Goal: Navigation & Orientation: Find specific page/section

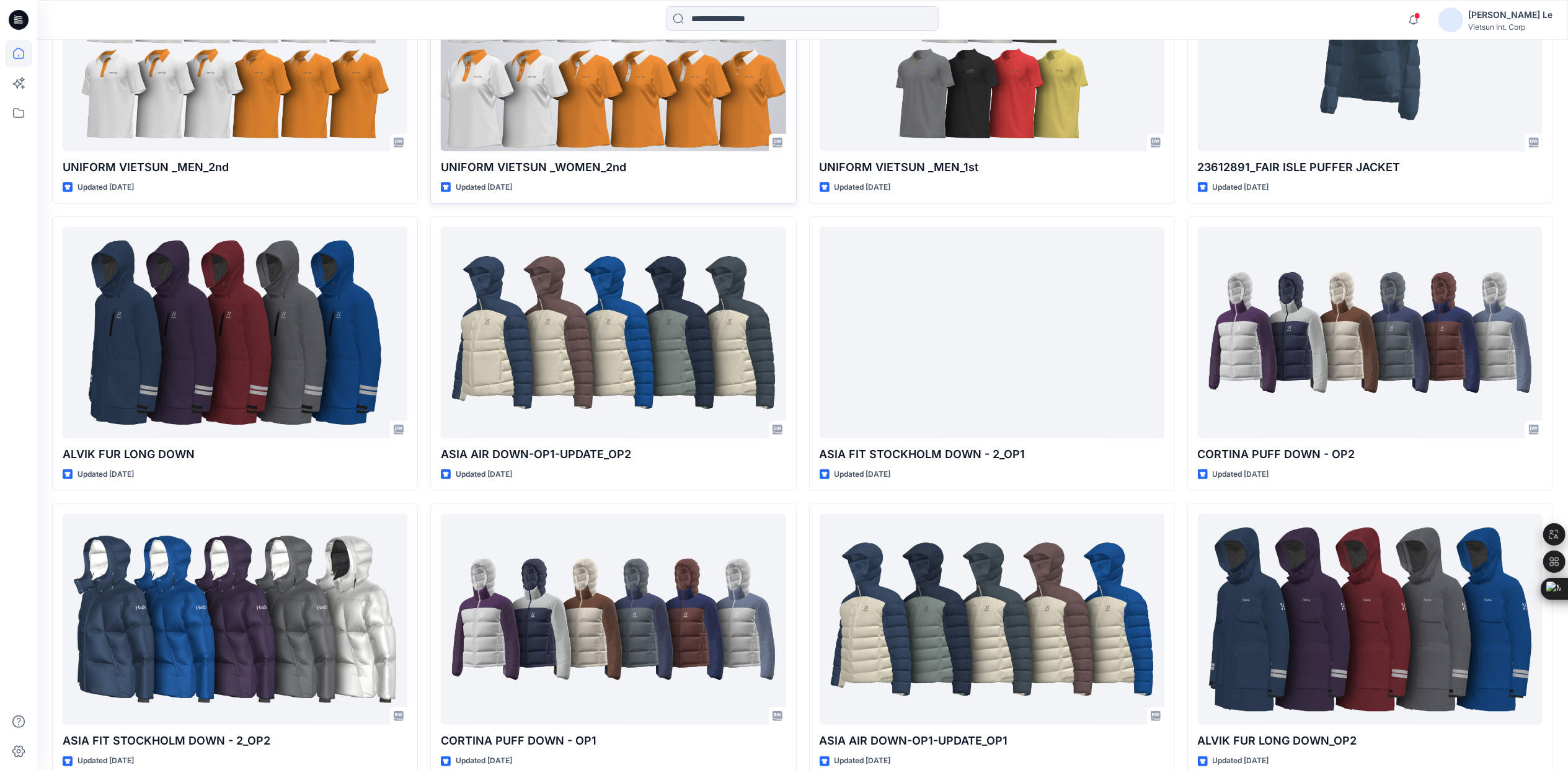
scroll to position [579, 0]
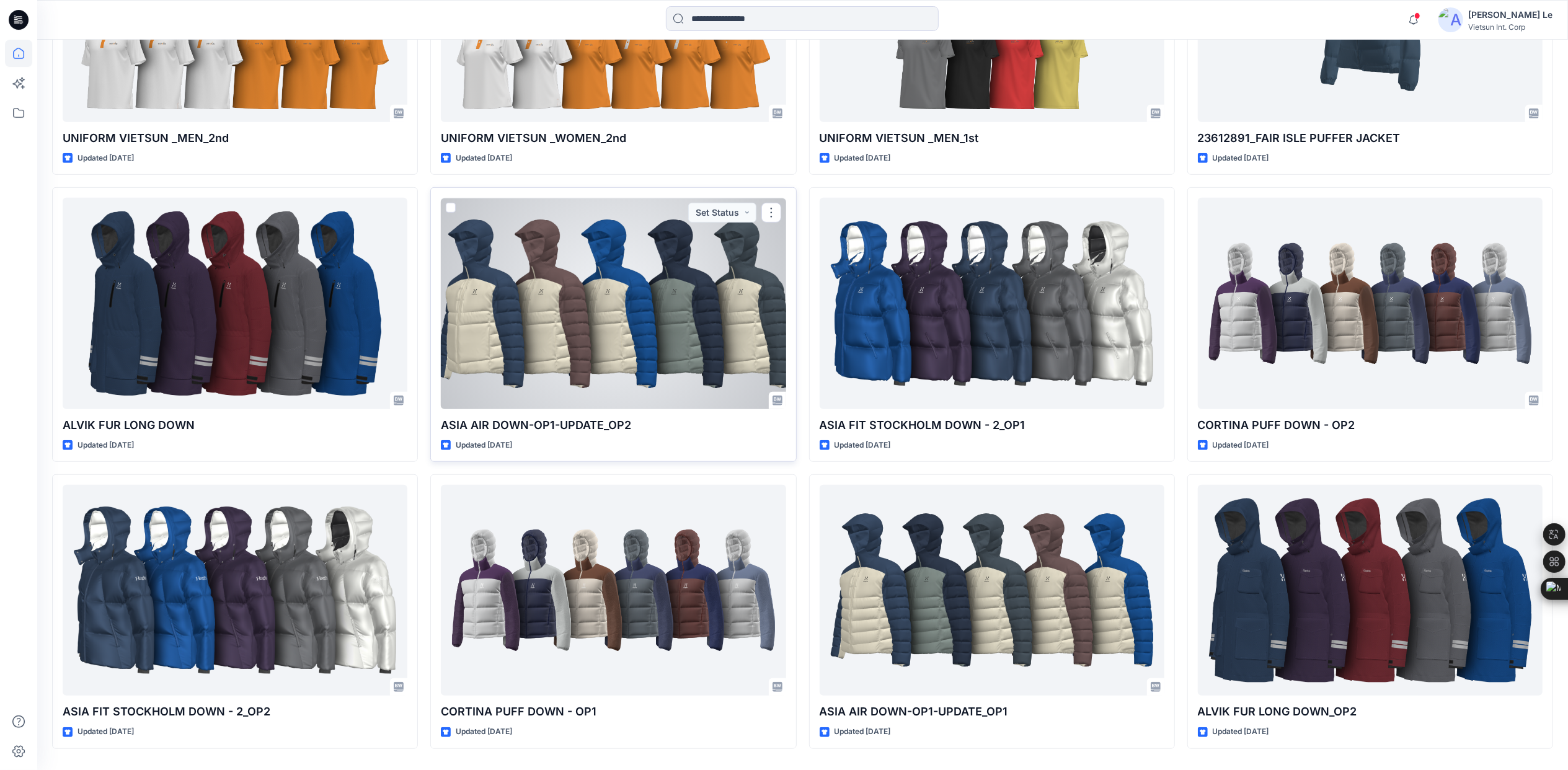
click at [675, 349] on div at bounding box center [613, 303] width 345 height 211
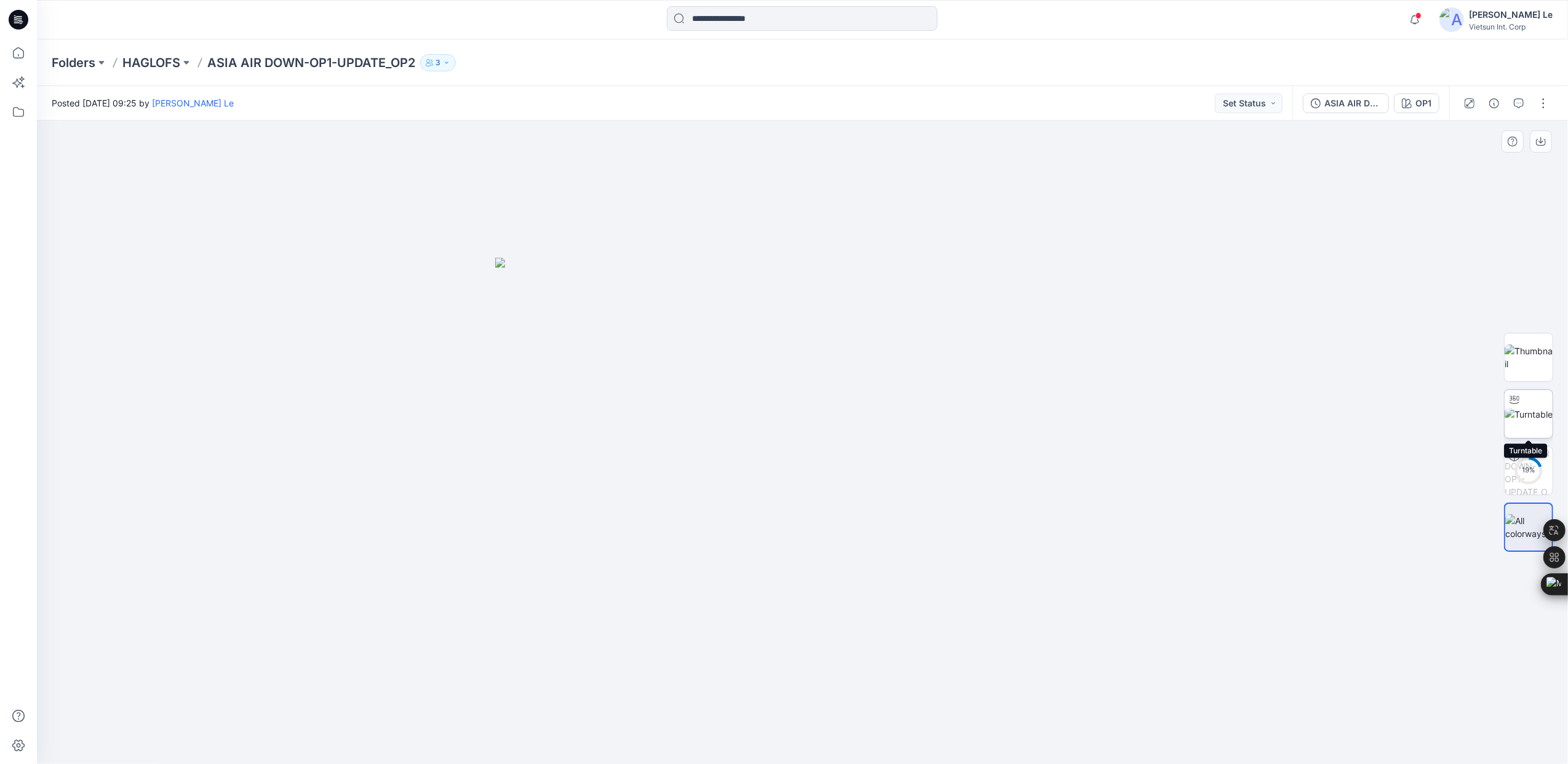
click at [1533, 420] on img at bounding box center [1528, 414] width 48 height 13
click at [92, 61] on p "Folders" at bounding box center [73, 62] width 44 height 17
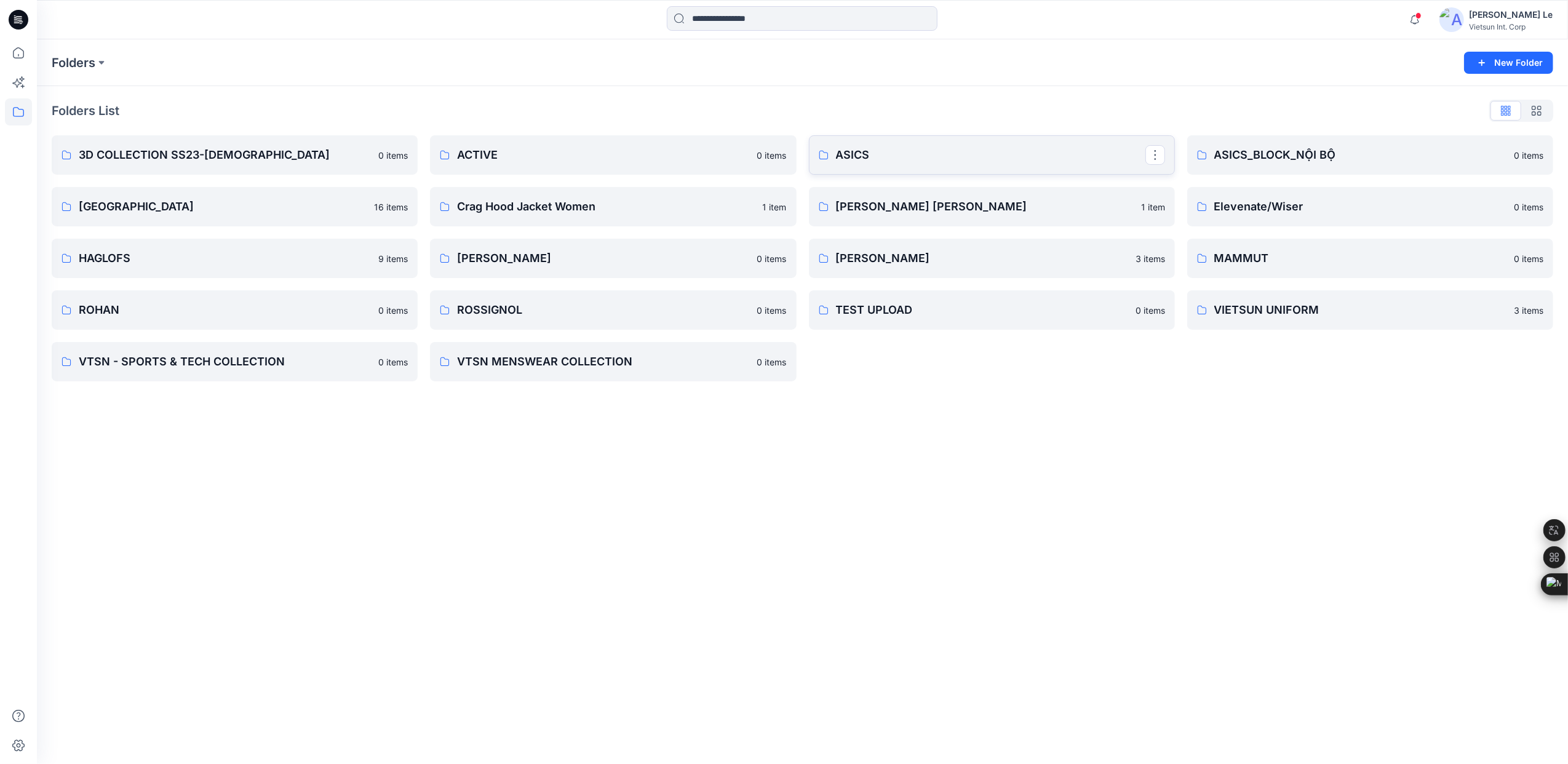
click at [893, 163] on link "ASICS" at bounding box center [992, 154] width 366 height 39
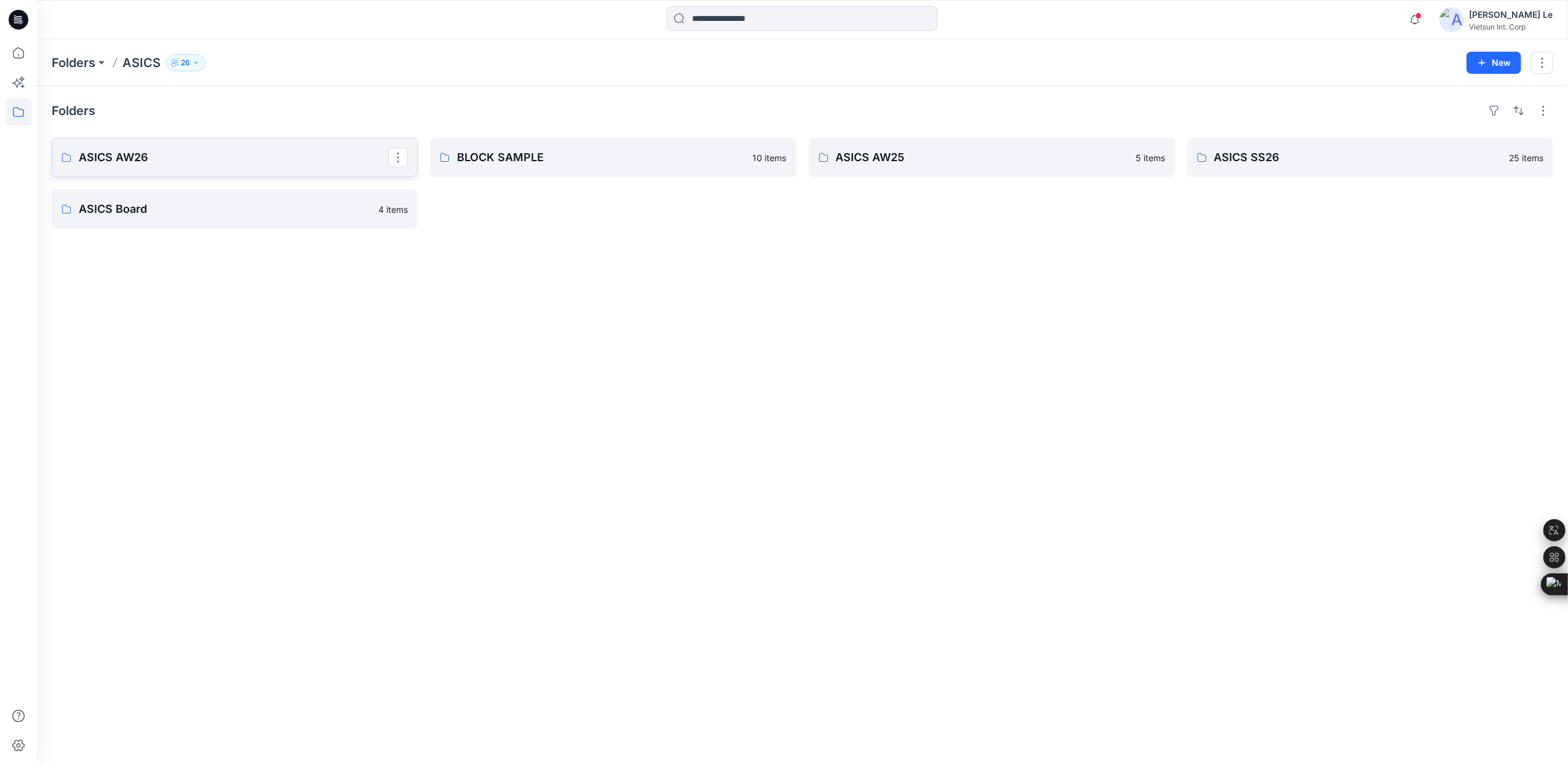
click at [156, 163] on p "ASICS AW26" at bounding box center [234, 157] width 310 height 17
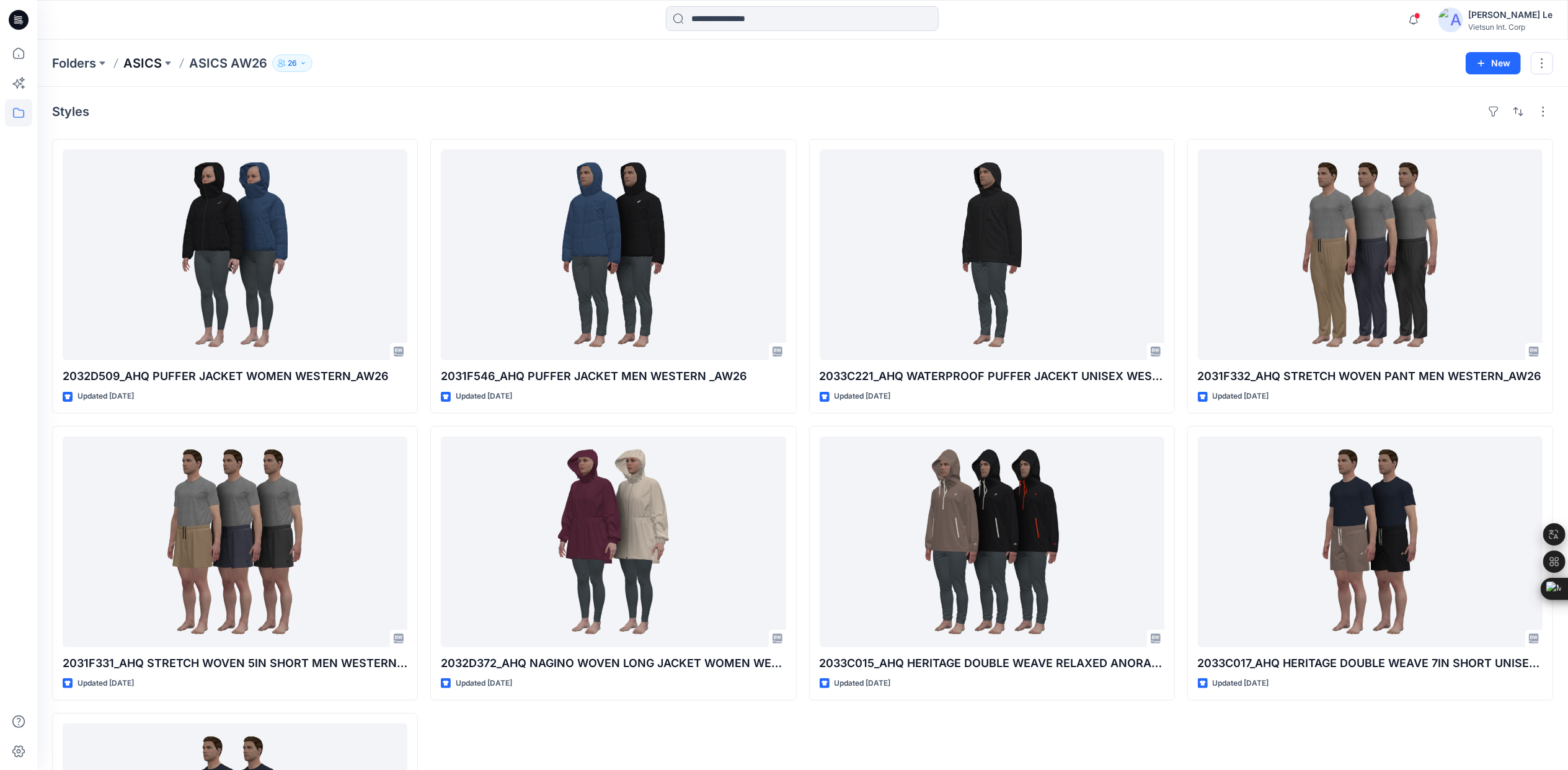
click at [135, 62] on p "ASICS" at bounding box center [143, 63] width 39 height 17
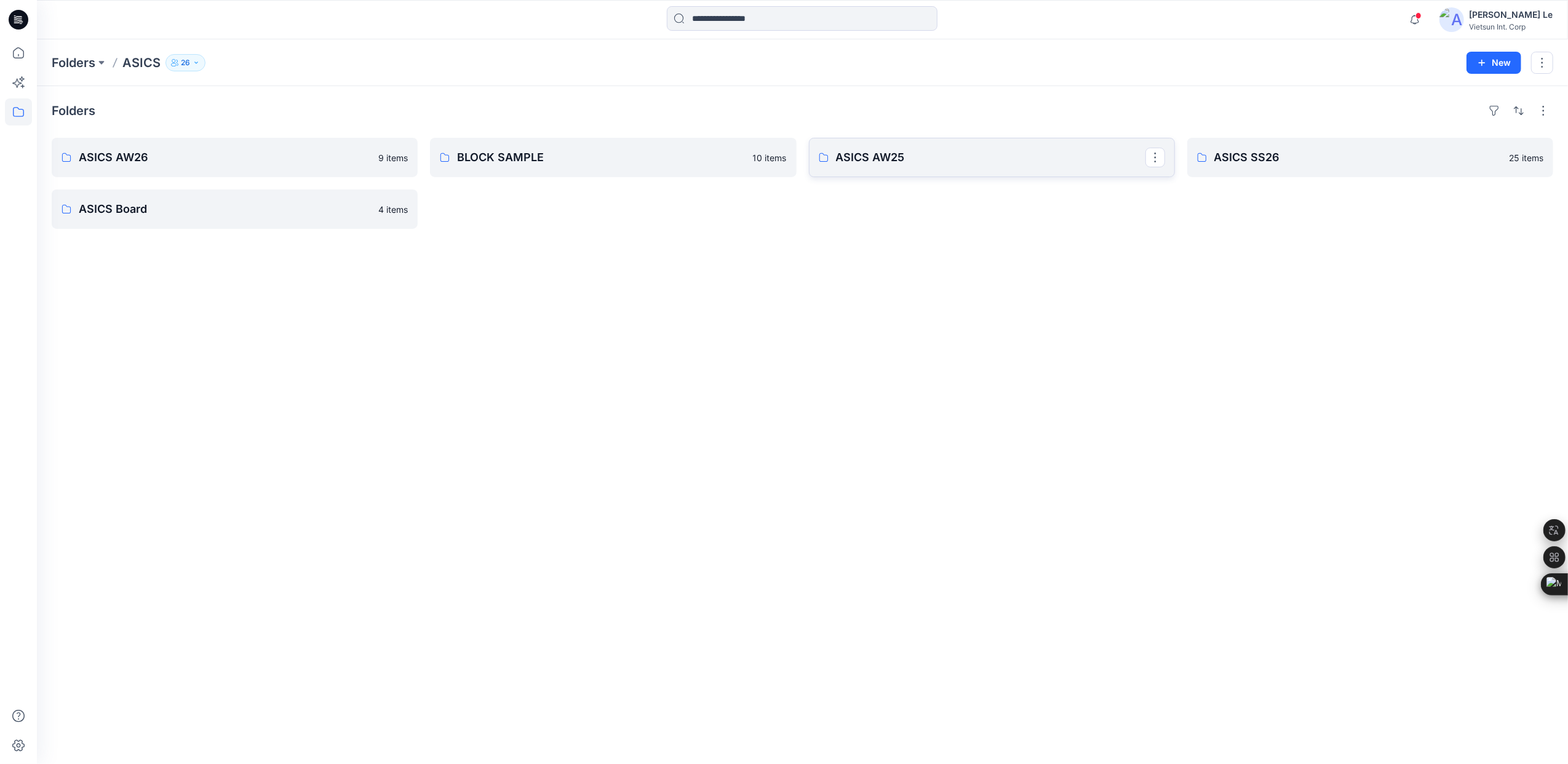
click at [1000, 163] on p "ASICS AW25" at bounding box center [990, 157] width 310 height 17
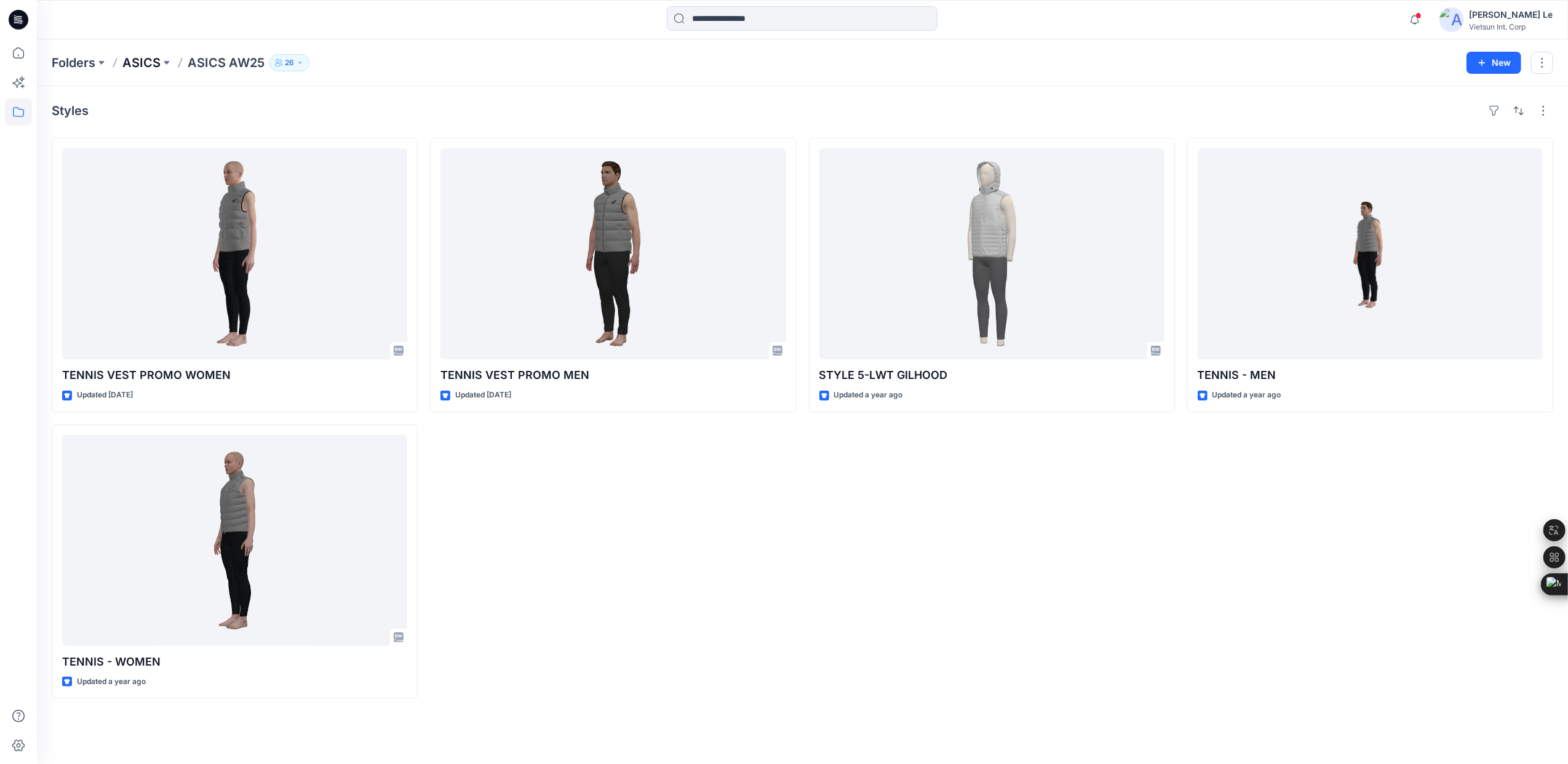
click at [140, 63] on p "ASICS" at bounding box center [142, 62] width 38 height 17
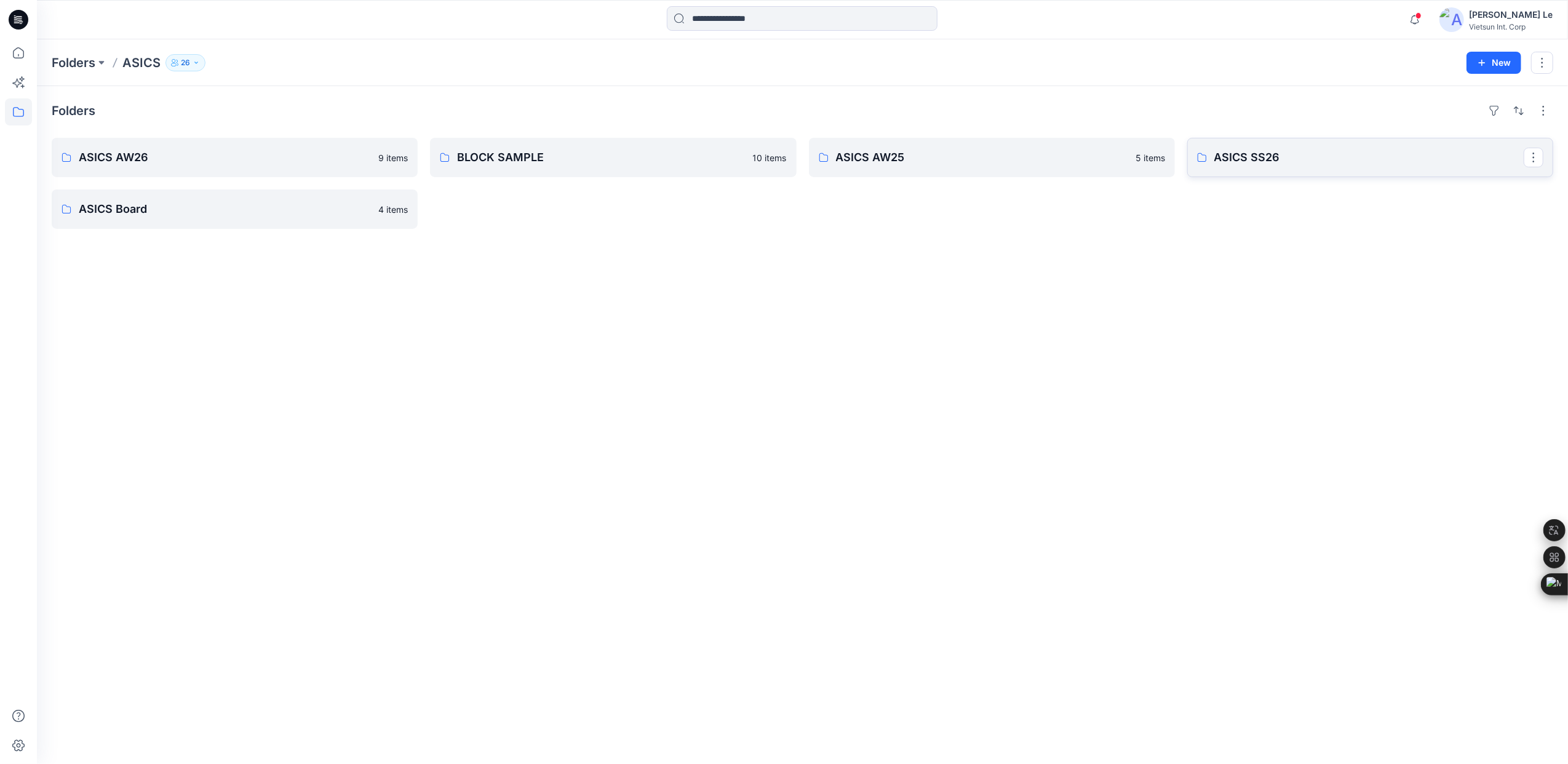
click at [1250, 160] on p "ASICS SS26" at bounding box center [1368, 157] width 310 height 17
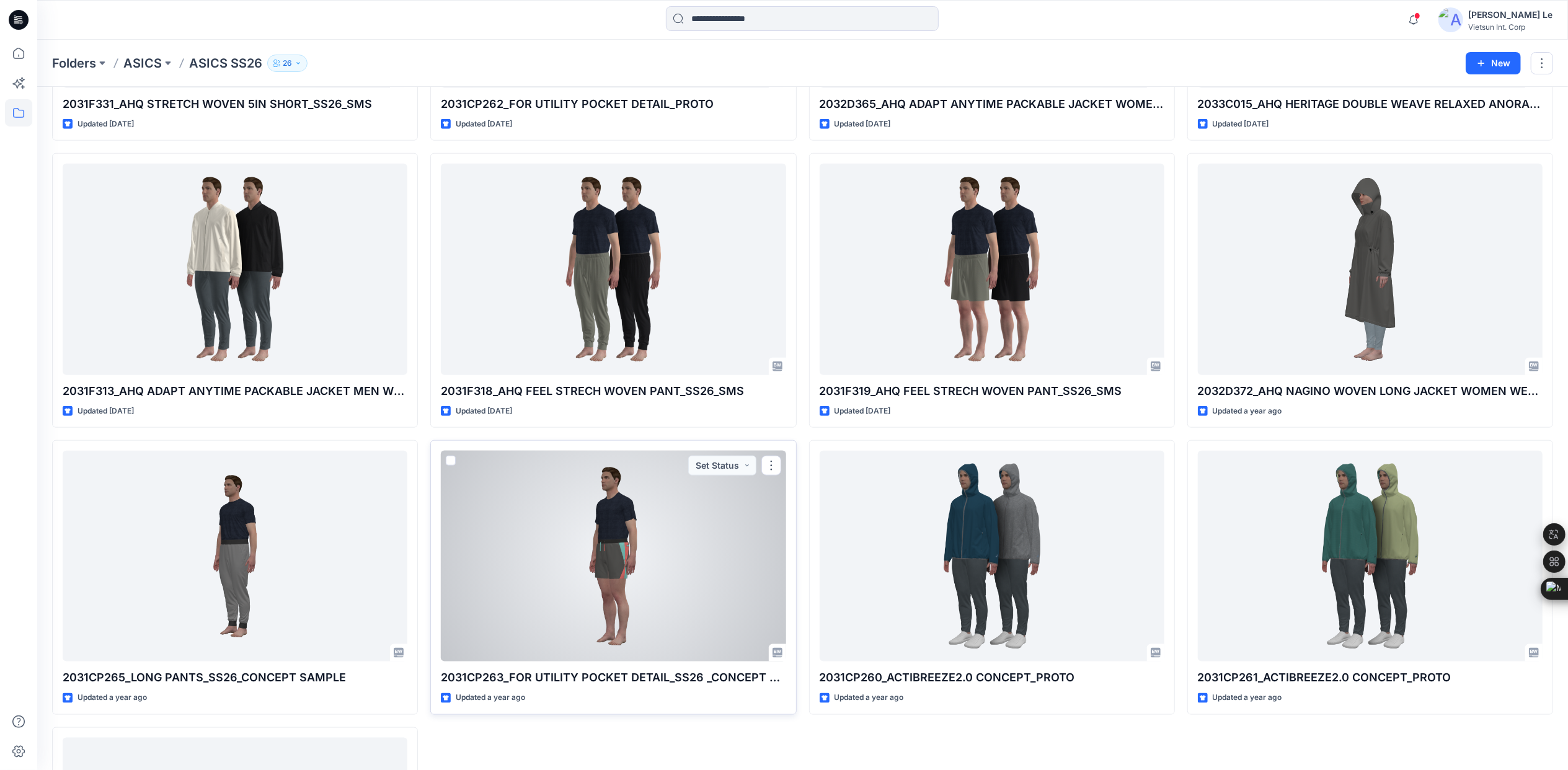
scroll to position [1215, 0]
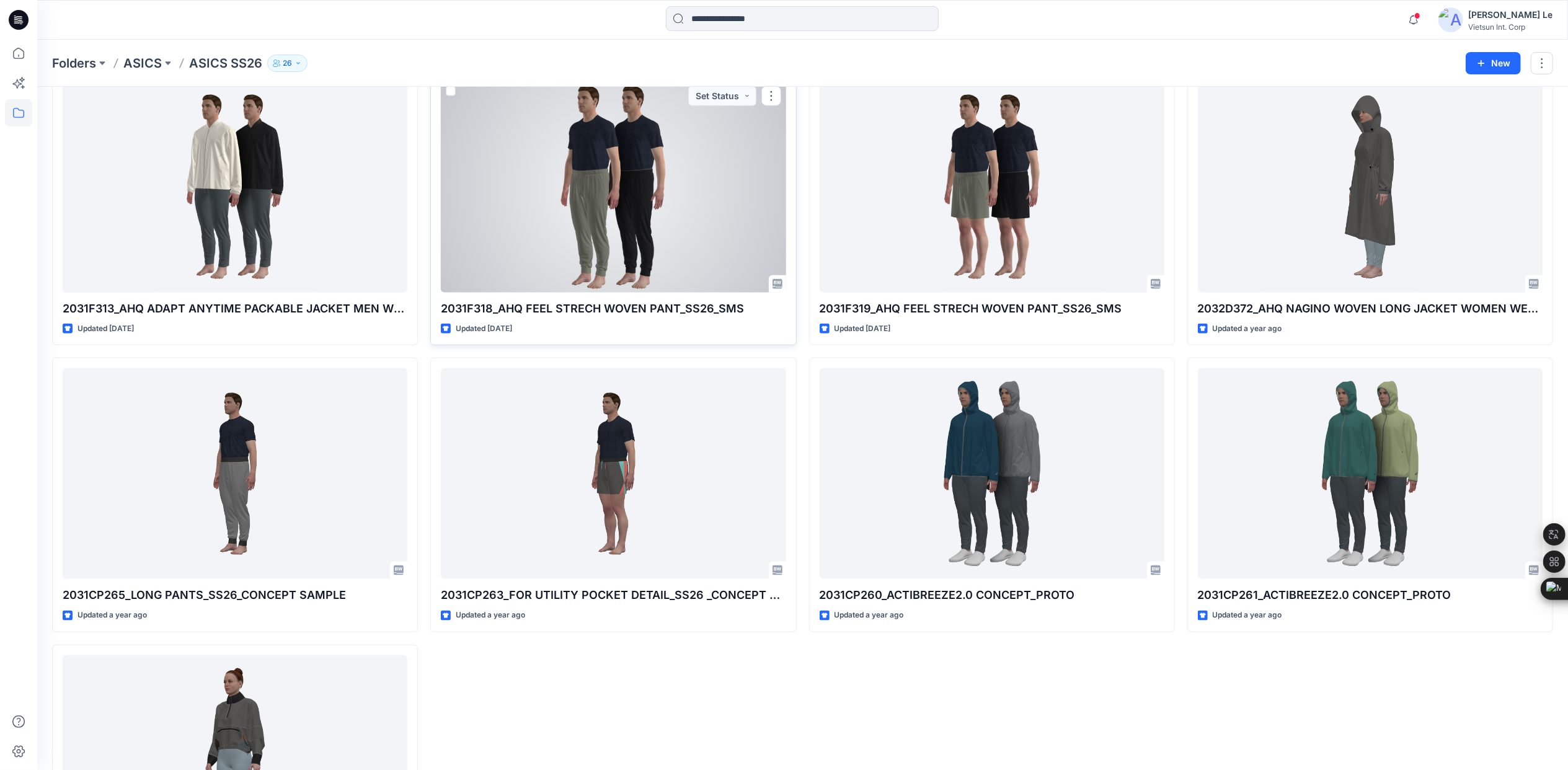
click at [544, 175] on div at bounding box center [613, 186] width 345 height 211
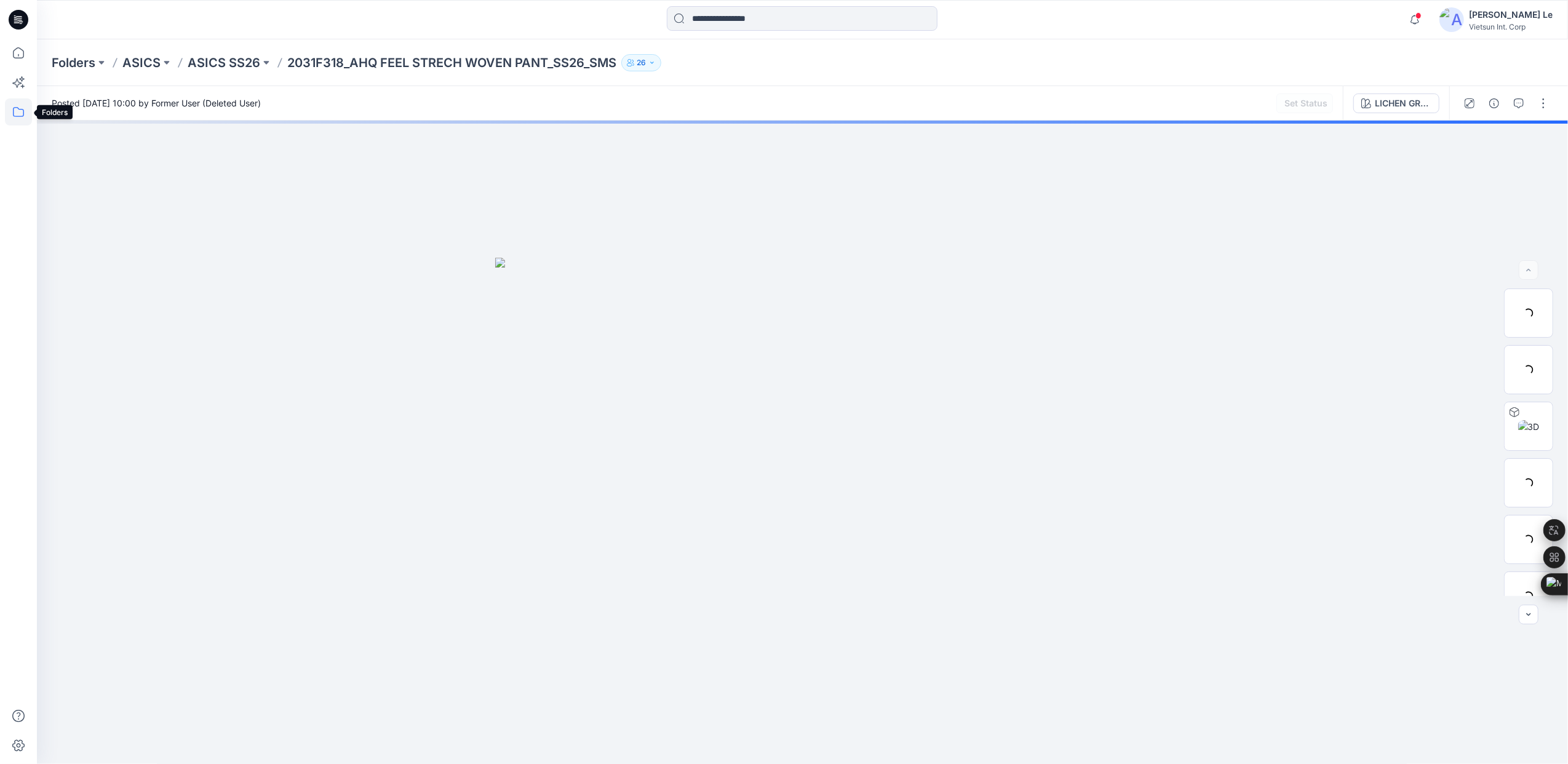
click at [13, 113] on icon at bounding box center [18, 112] width 27 height 27
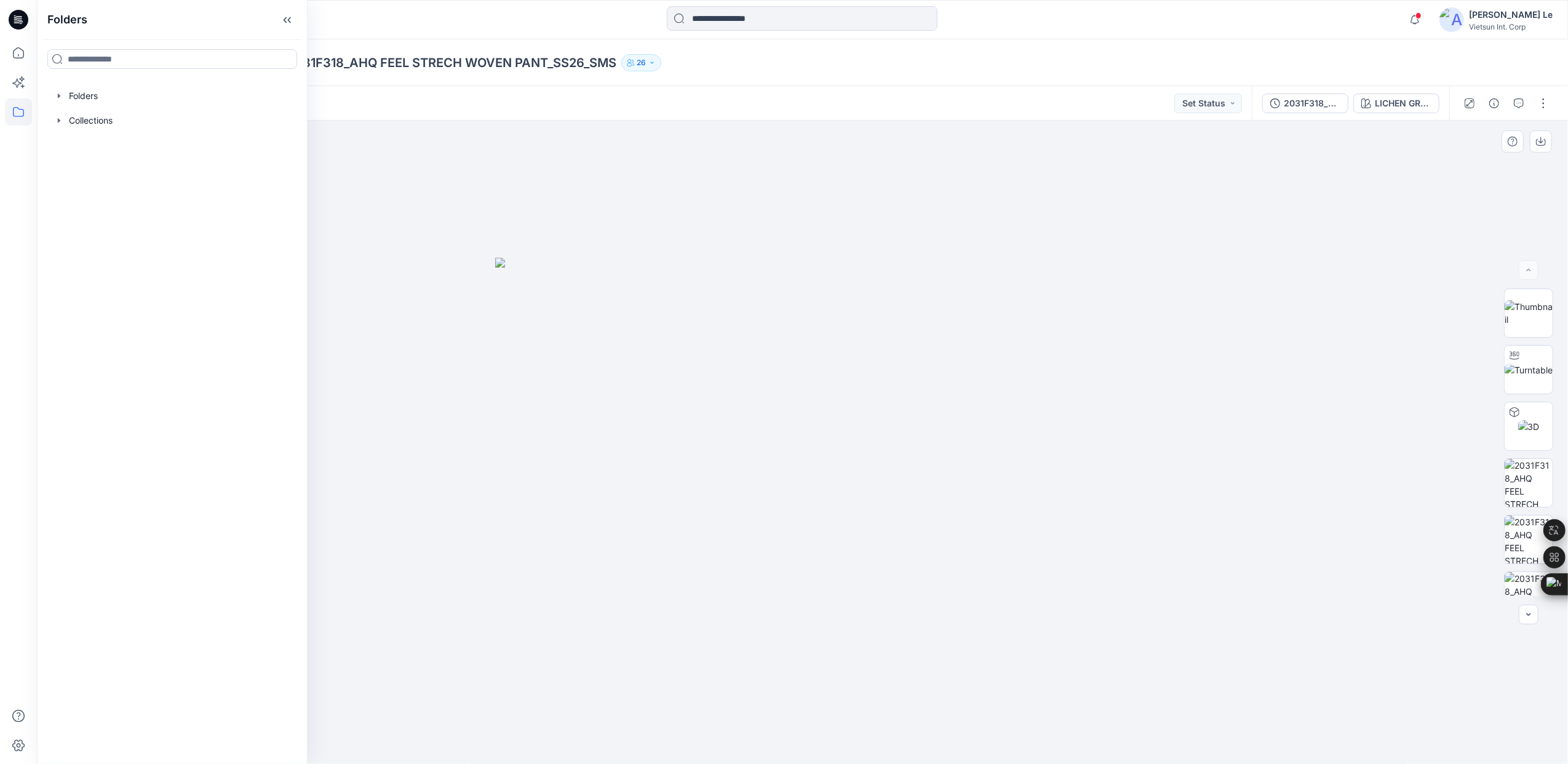
click at [471, 215] on div at bounding box center [802, 442] width 1531 height 644
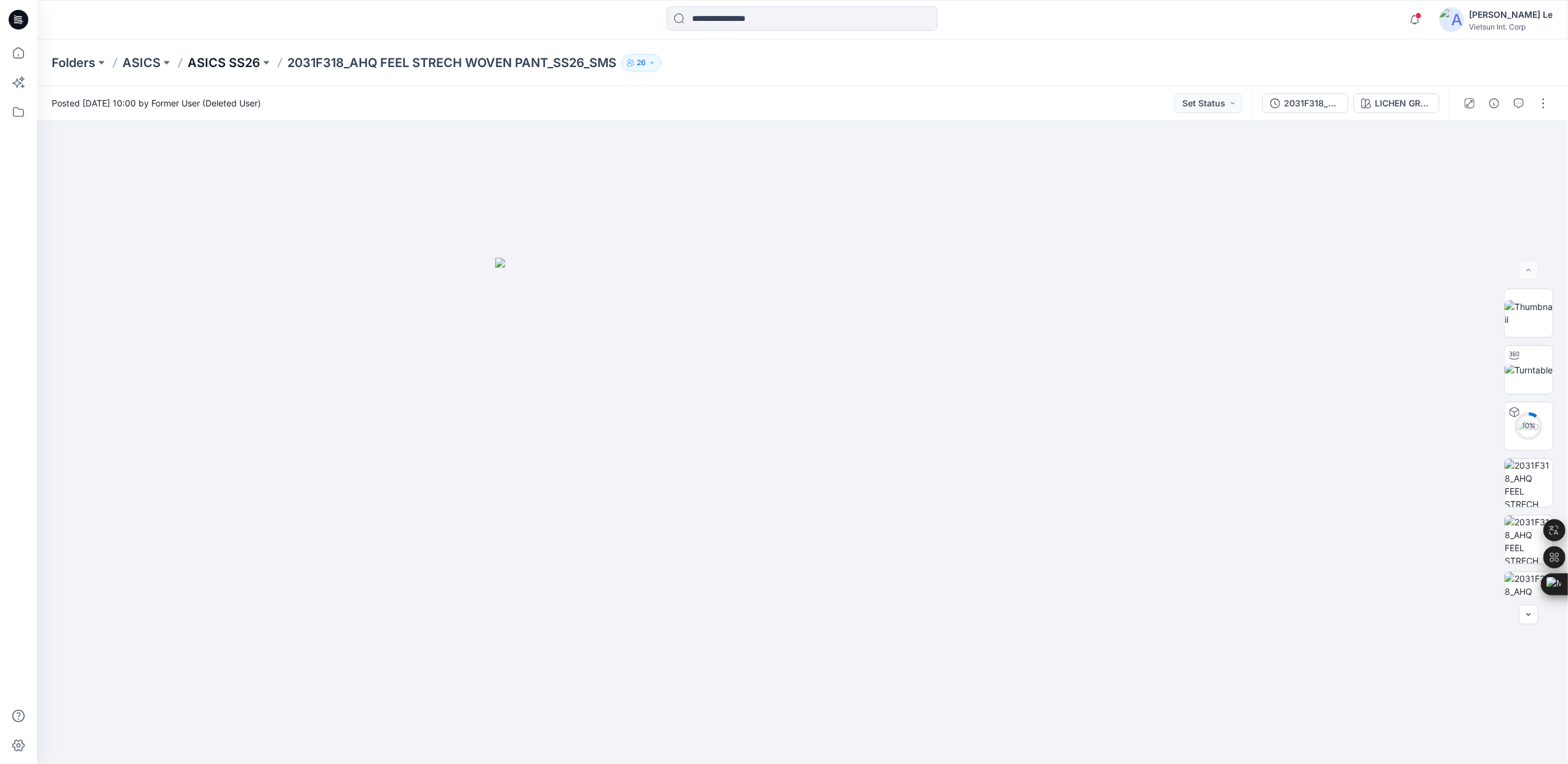
click at [214, 59] on p "ASICS SS26" at bounding box center [224, 62] width 72 height 17
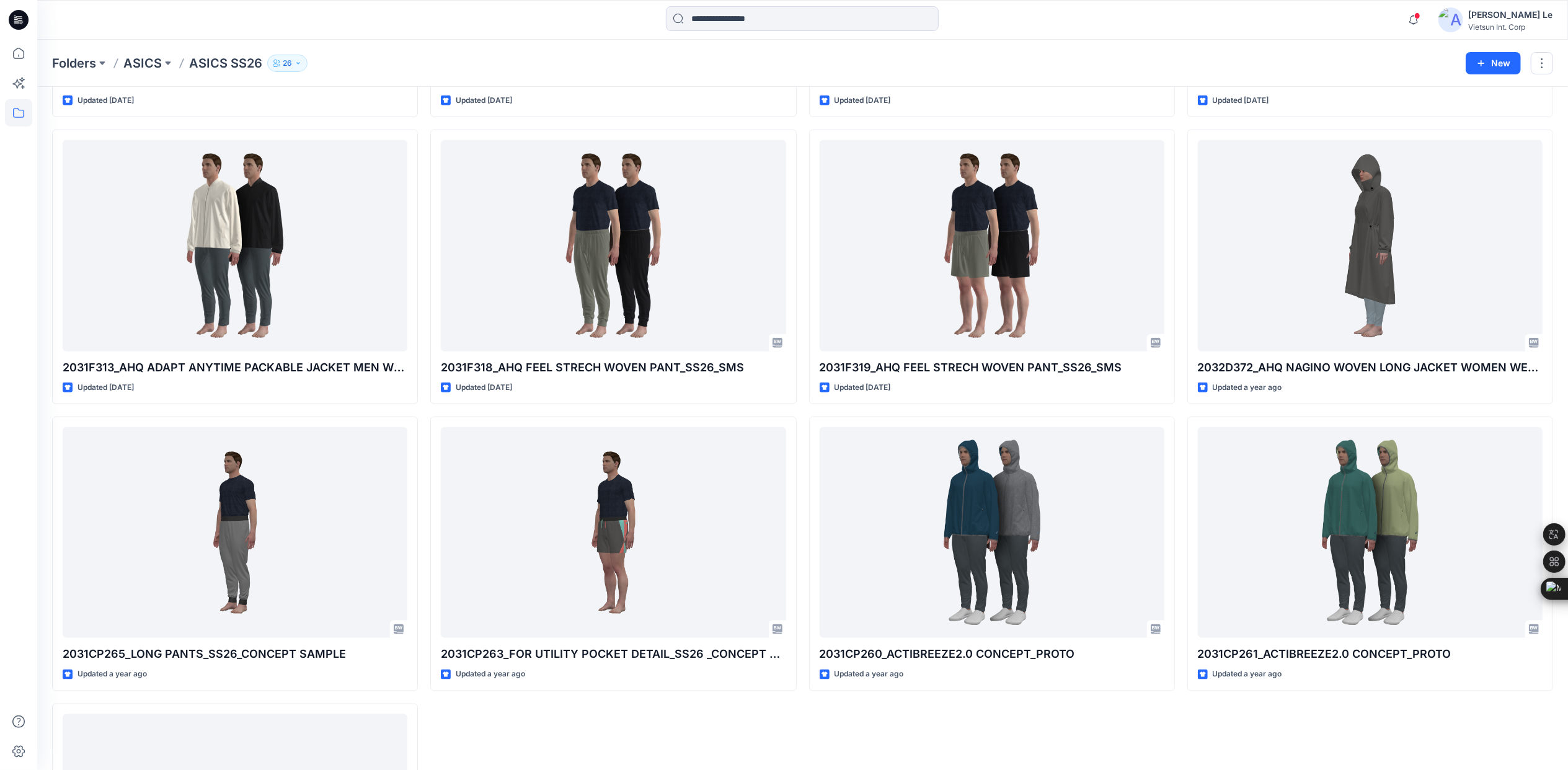
scroll to position [1381, 0]
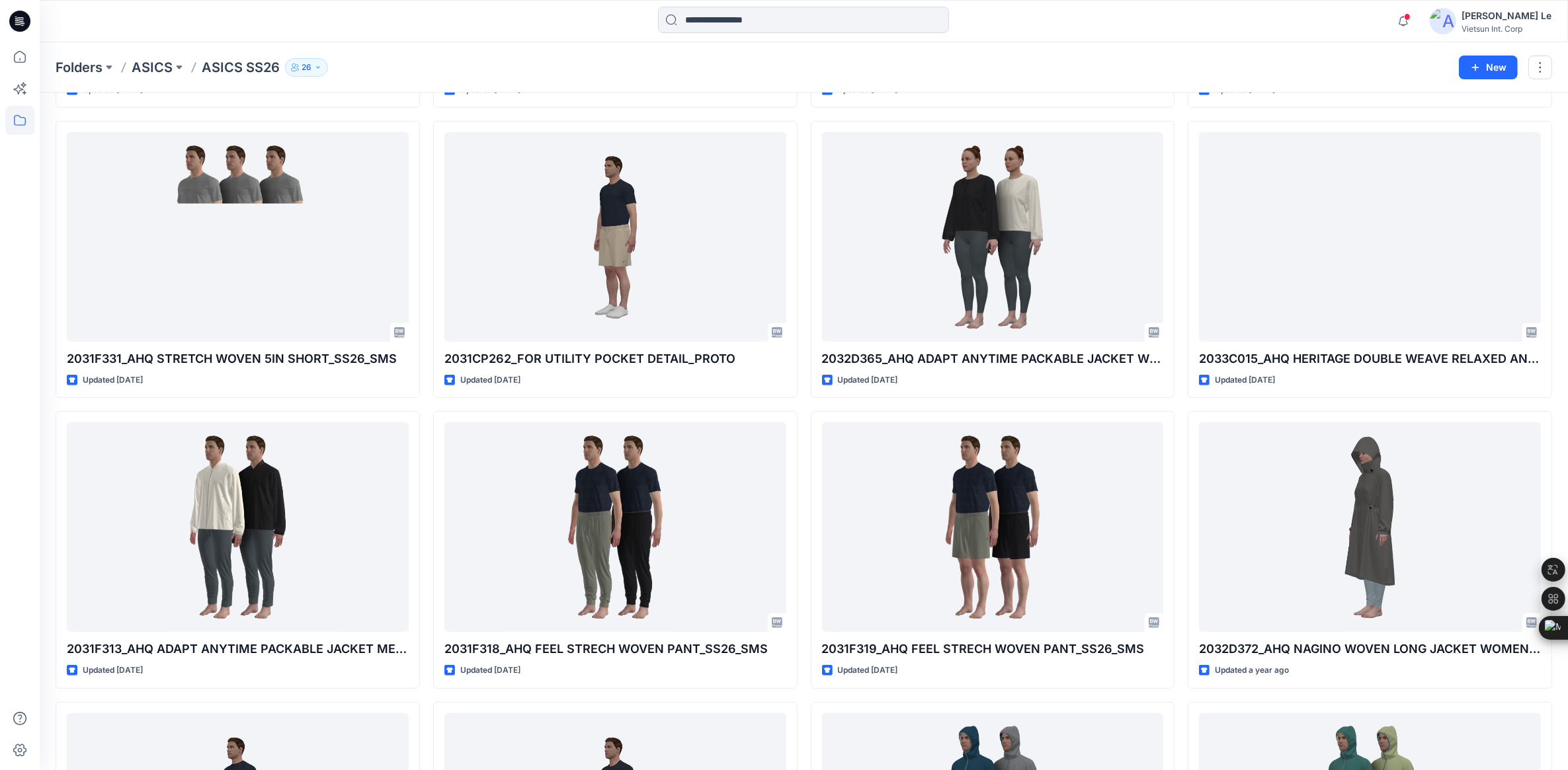
scroll to position [872, 0]
